Goal: Task Accomplishment & Management: Use online tool/utility

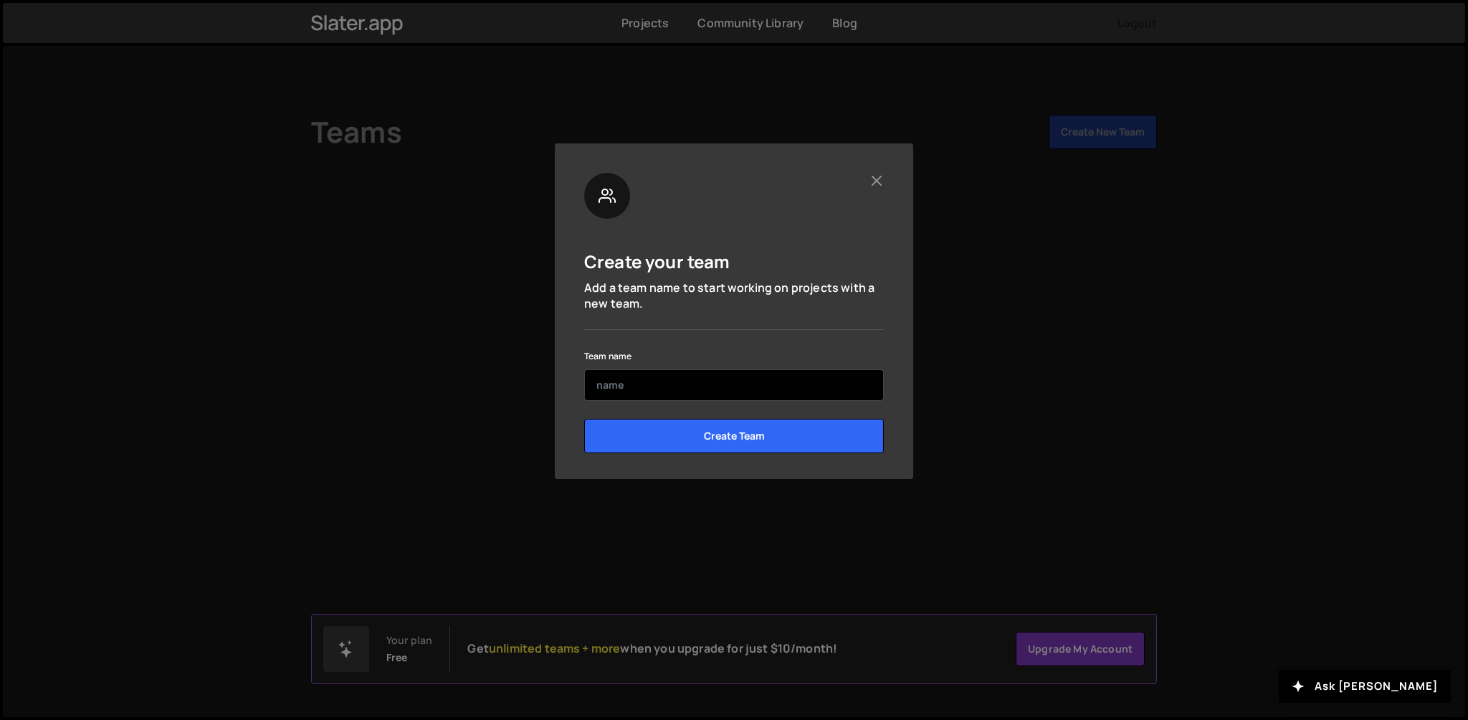
click at [694, 383] on input "text" at bounding box center [734, 385] width 300 height 32
type input "daniil"
click at [584, 419] on input "Create Team" at bounding box center [734, 436] width 300 height 34
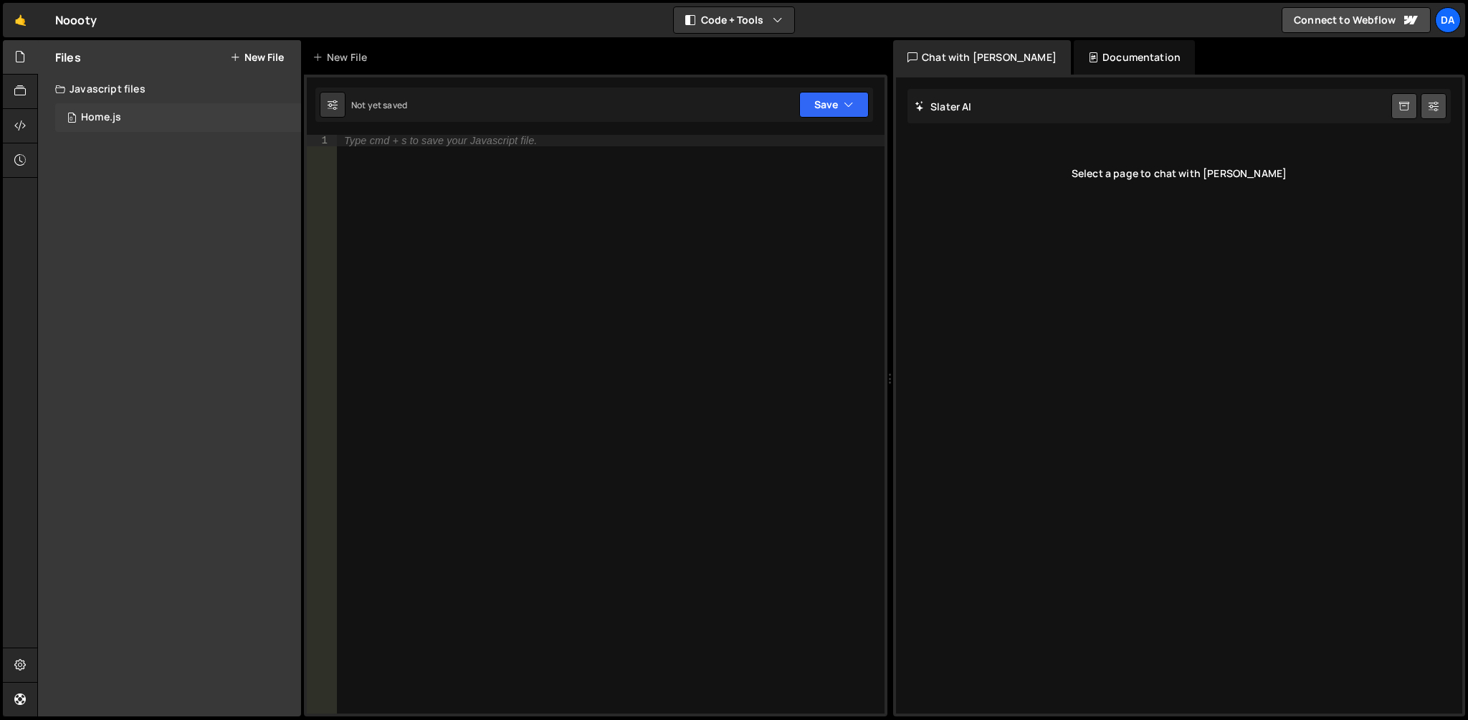
click at [87, 113] on div "Home.js" at bounding box center [101, 117] width 40 height 13
